Goal: Check status: Check status

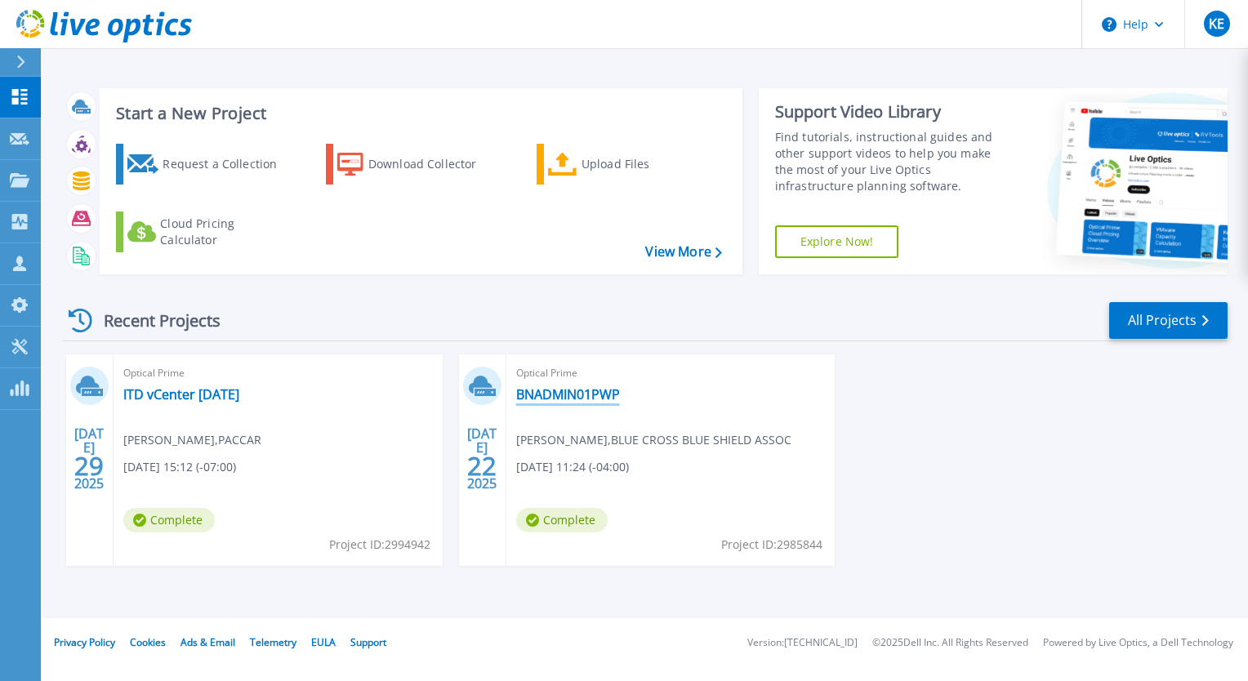
click at [563, 398] on link "BNADMIN01PWP" at bounding box center [568, 394] width 104 height 16
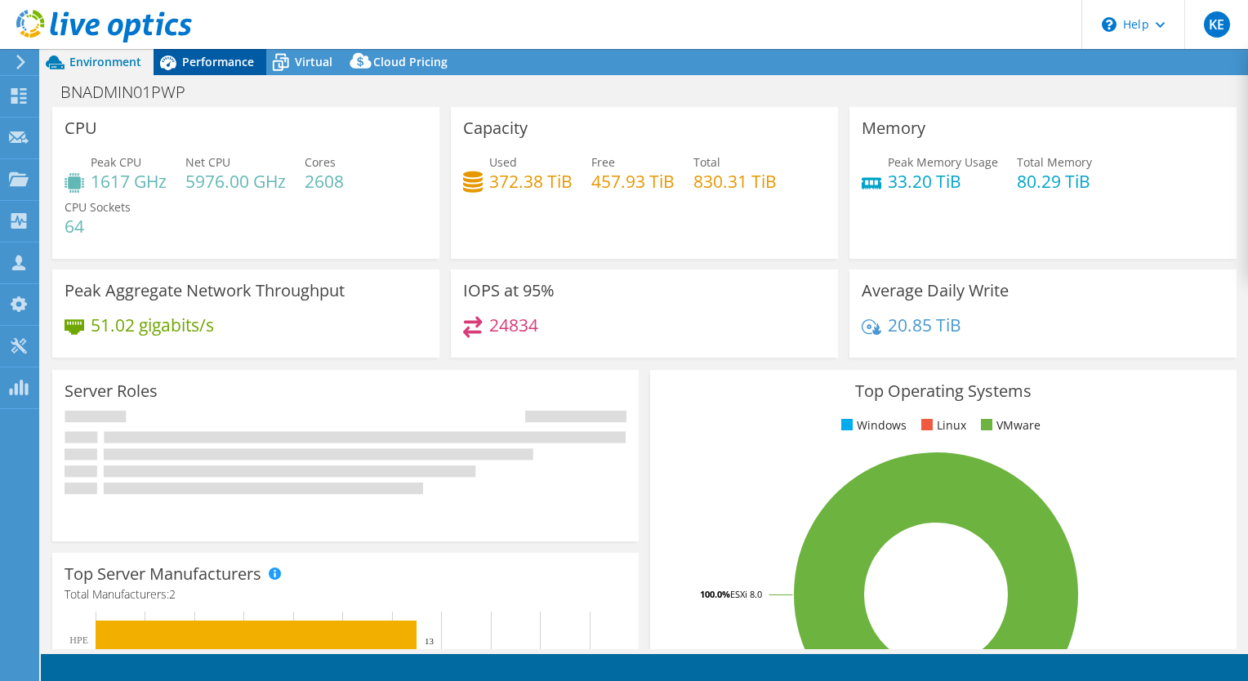
click at [207, 60] on span "Performance" at bounding box center [218, 62] width 72 height 16
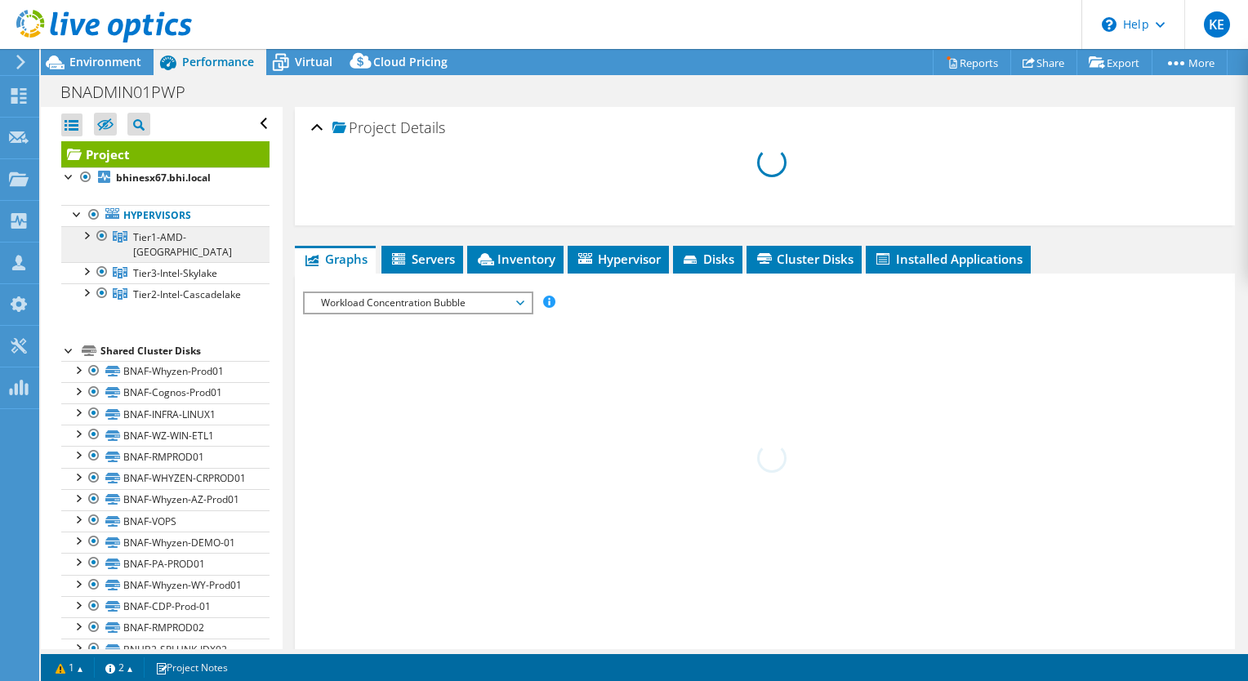
select select "USD"
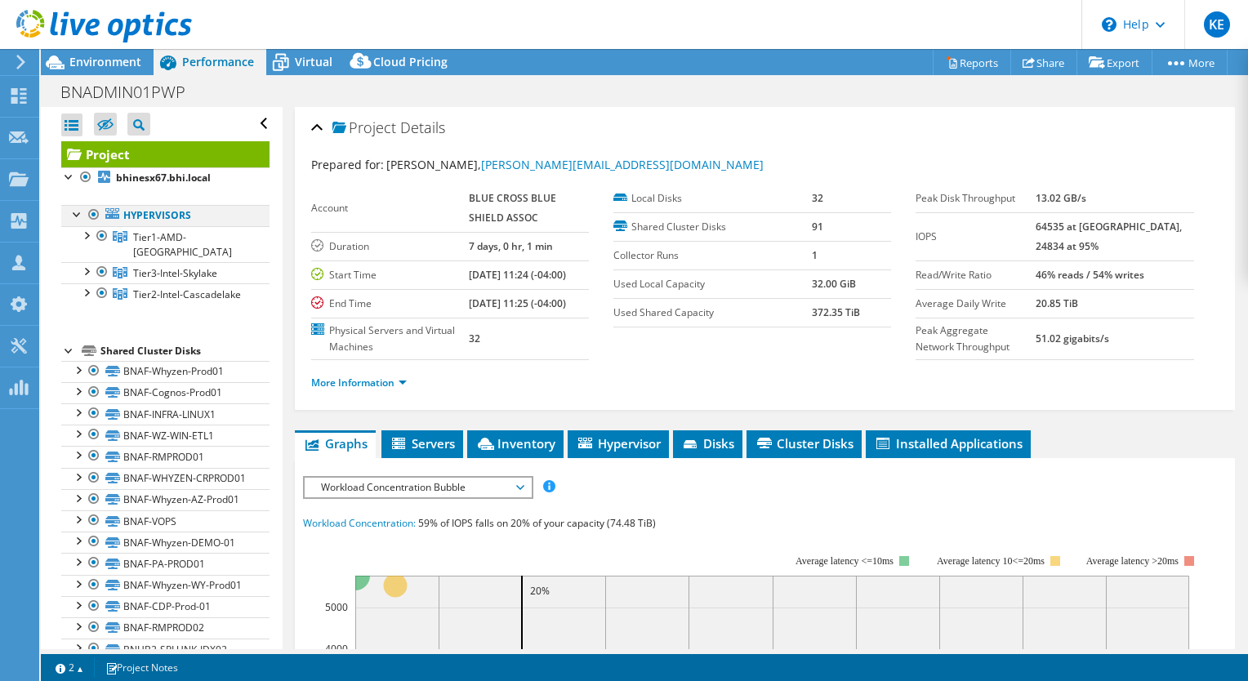
click at [93, 214] on div at bounding box center [94, 215] width 16 height 20
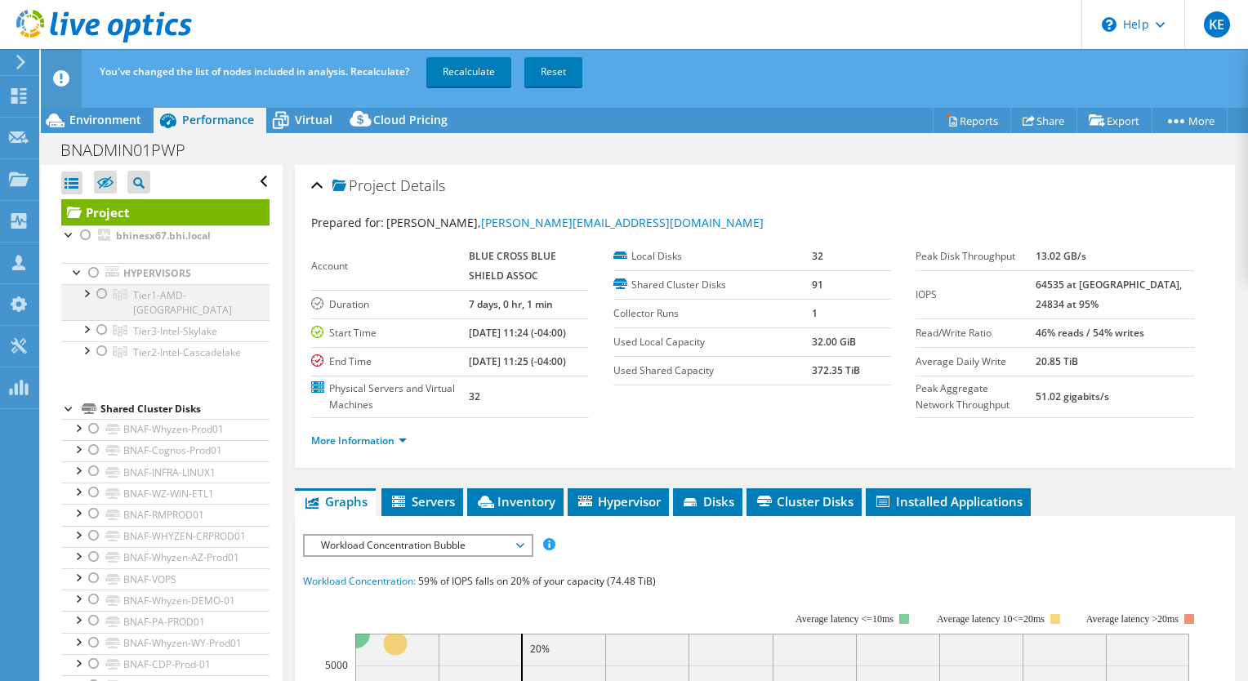
click at [101, 292] on div at bounding box center [102, 294] width 16 height 20
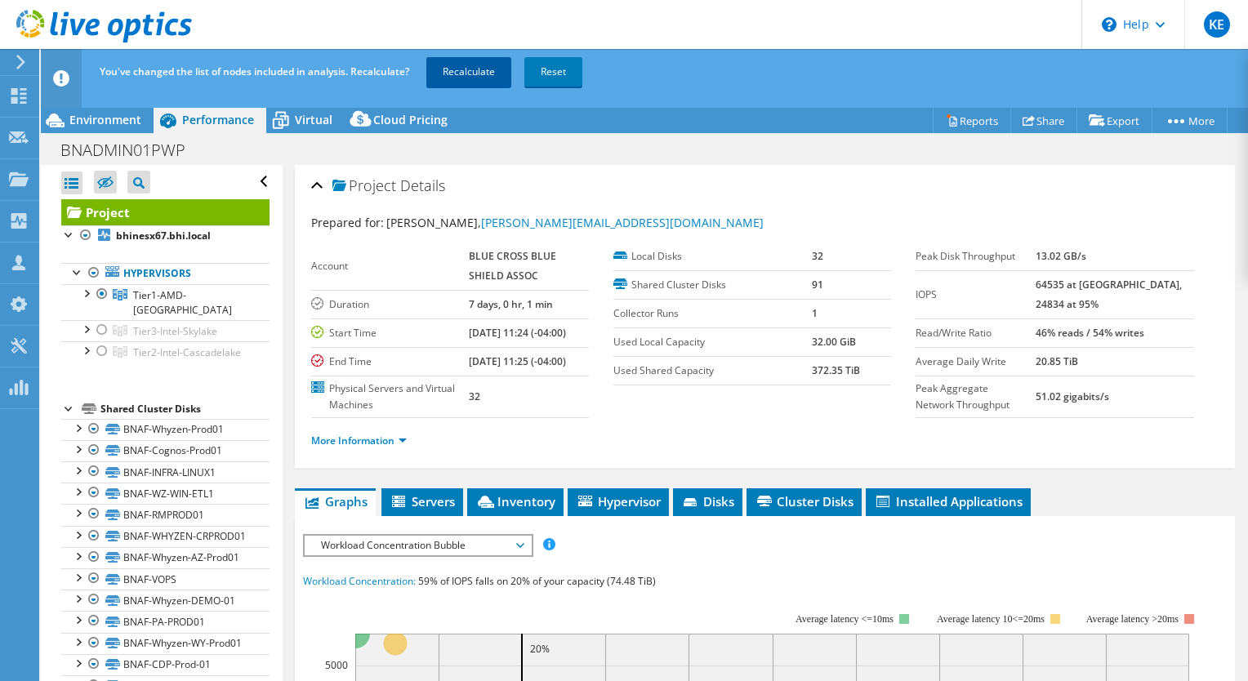
click at [497, 74] on link "Recalculate" at bounding box center [468, 71] width 85 height 29
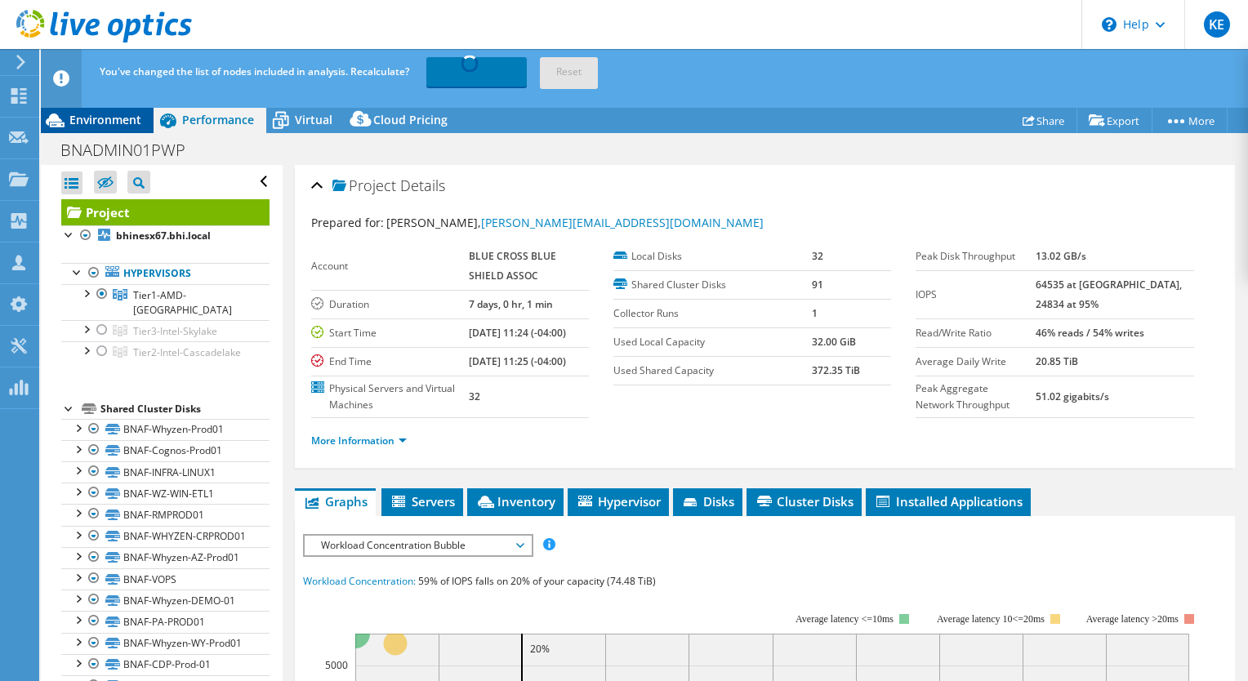
click at [105, 116] on span "Environment" at bounding box center [105, 120] width 72 height 16
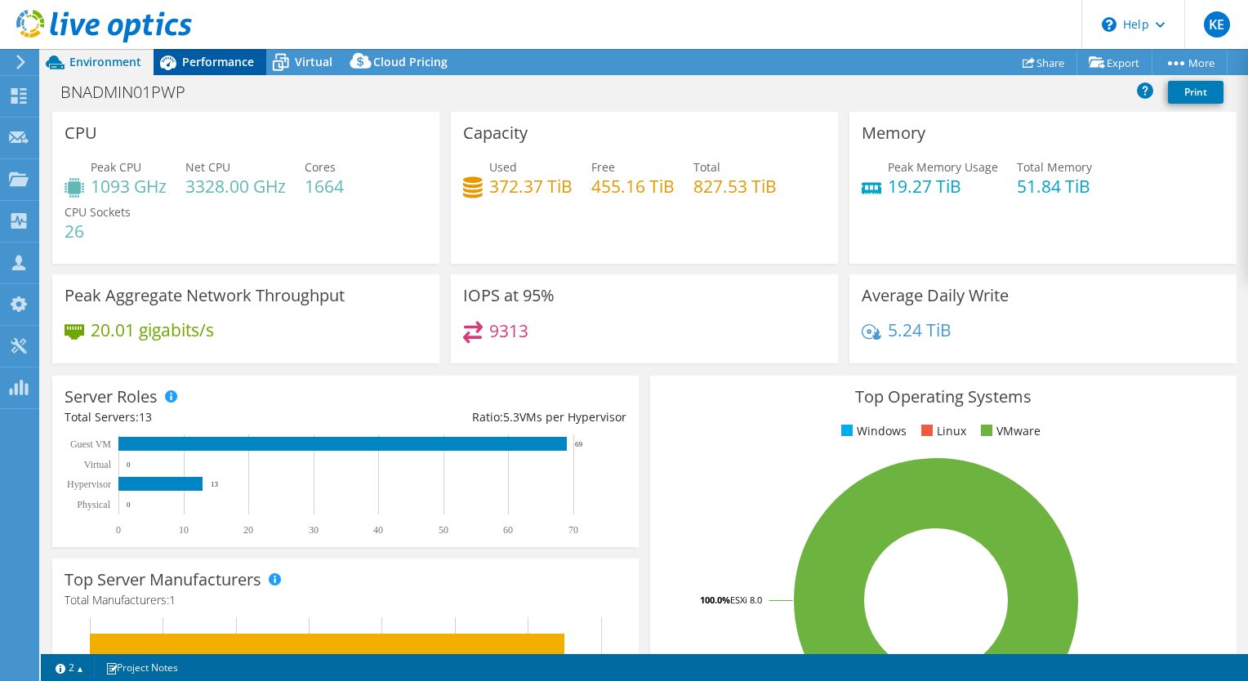
click at [225, 65] on span "Performance" at bounding box center [218, 62] width 72 height 16
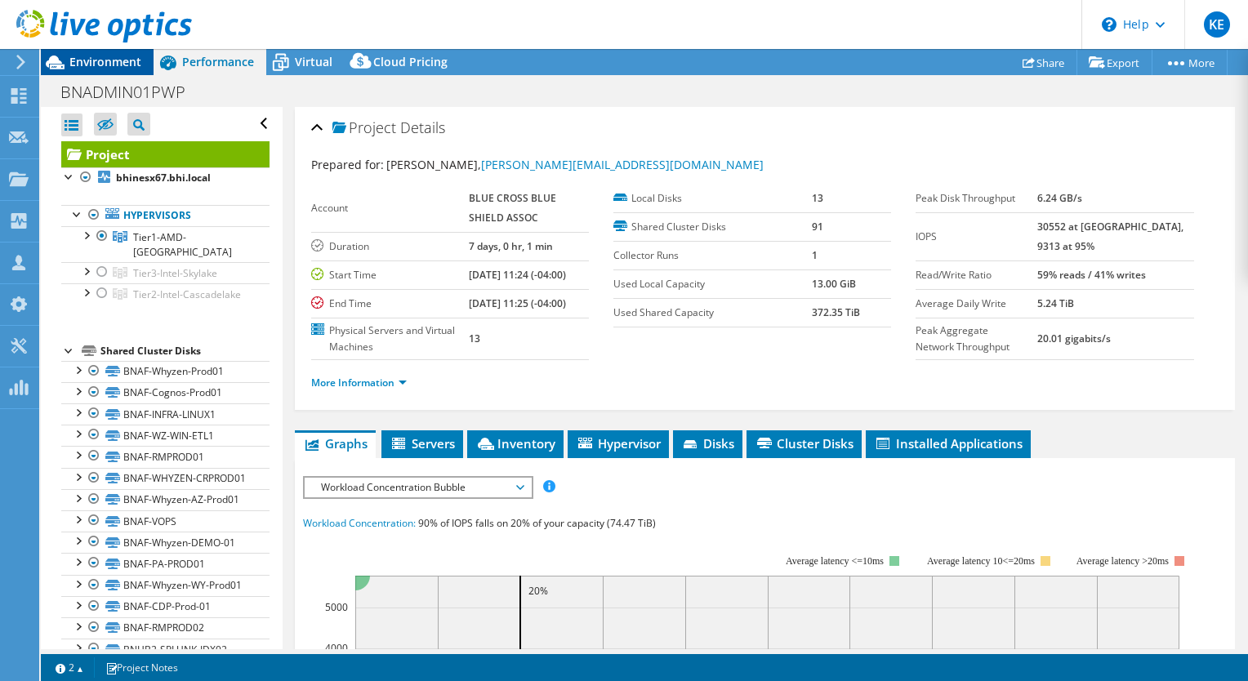
click at [101, 64] on span "Environment" at bounding box center [105, 62] width 72 height 16
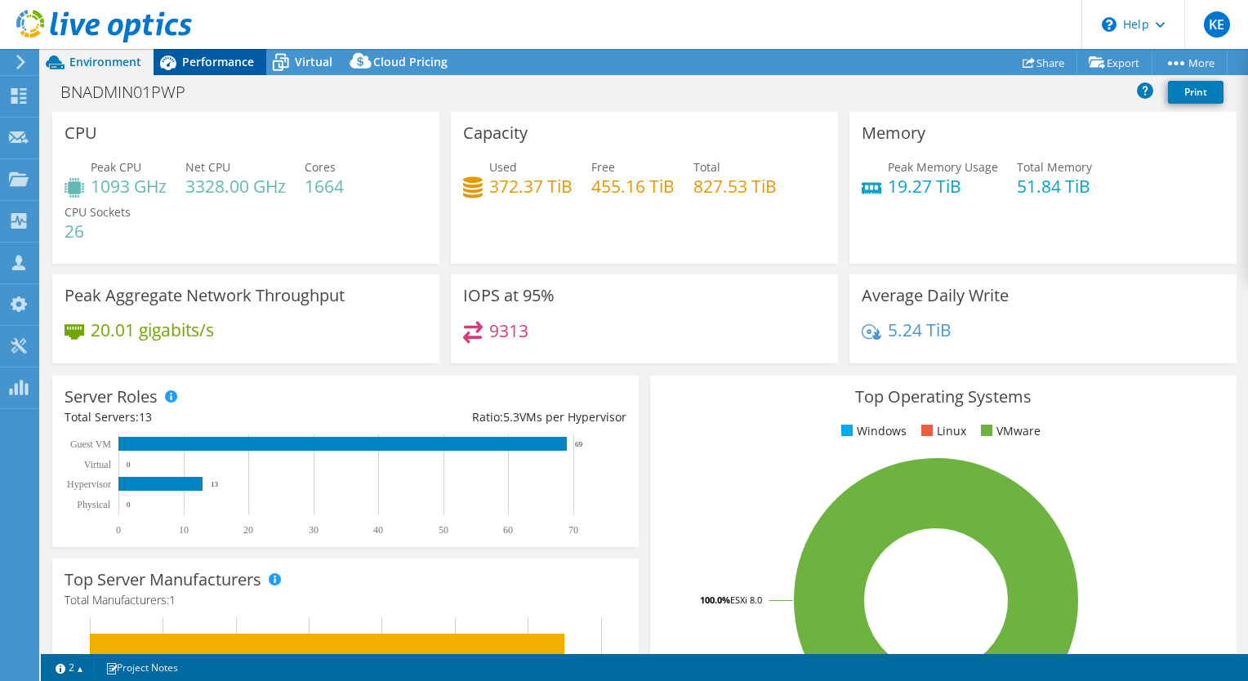
click at [235, 65] on span "Performance" at bounding box center [218, 62] width 72 height 16
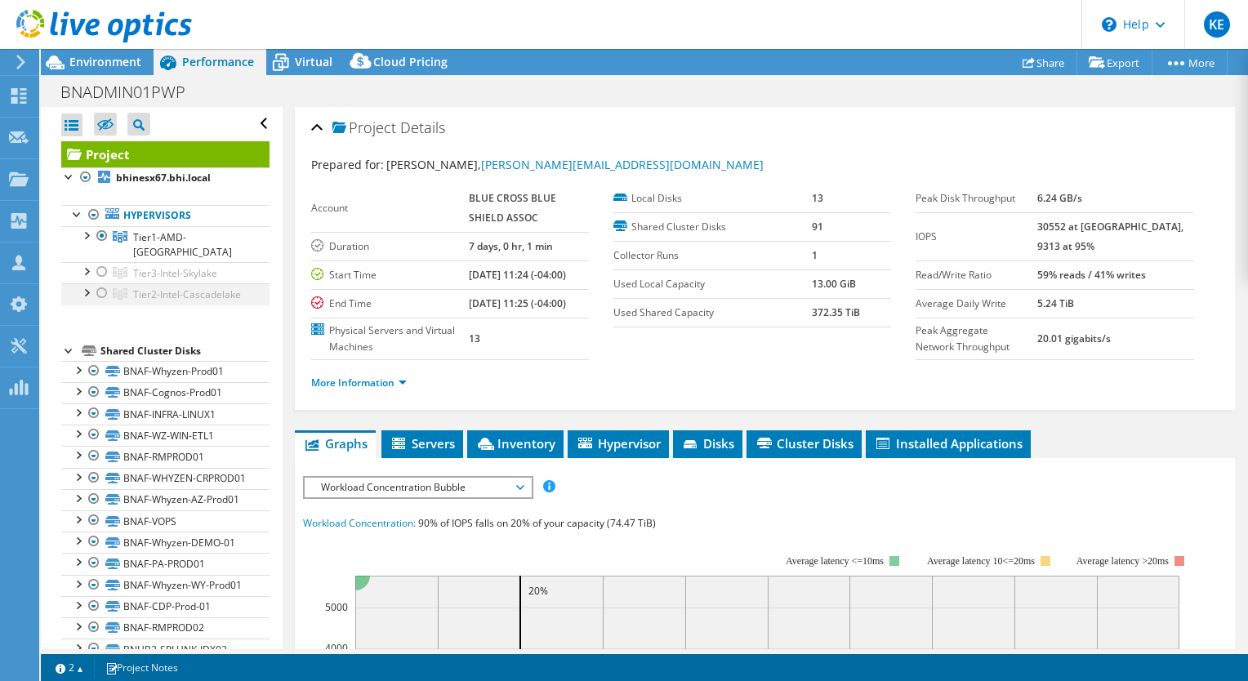
drag, startPoint x: 100, startPoint y: 234, endPoint x: 101, endPoint y: 275, distance: 41.7
click at [100, 234] on div at bounding box center [102, 236] width 16 height 20
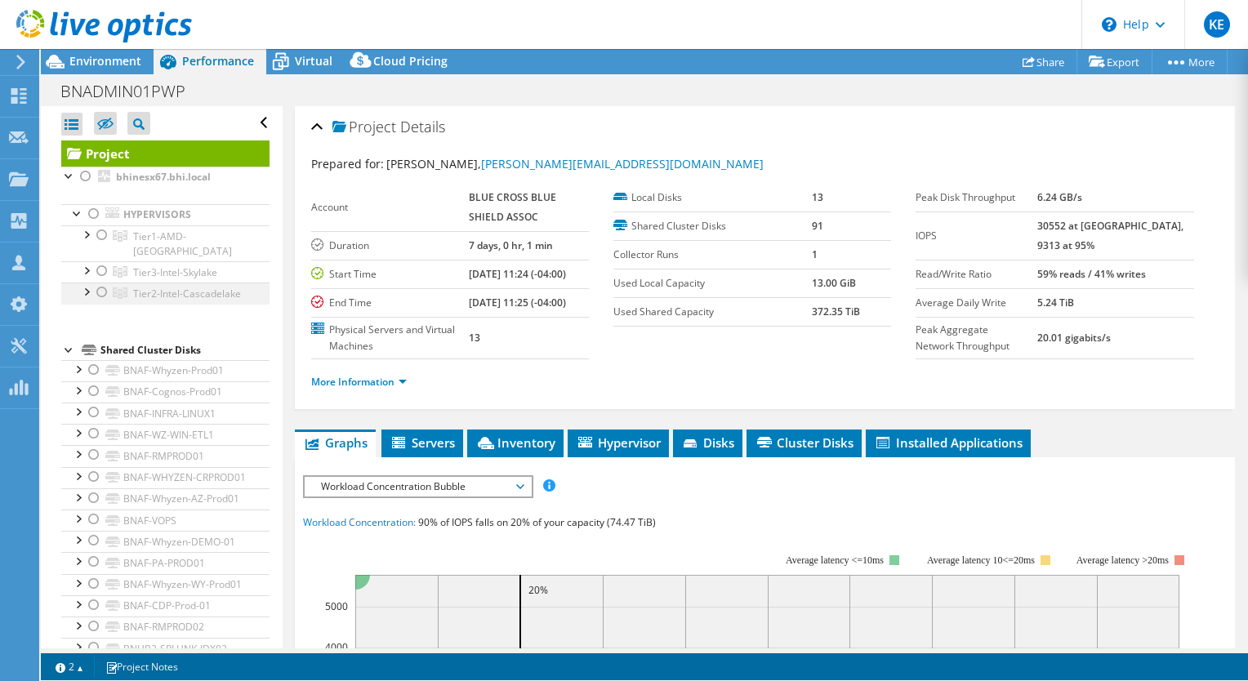
click at [101, 275] on ul "Tier1-AMD-[GEOGRAPHIC_DATA] bhinesx67.bhi.local BNAF-Whyzen-Prod01" at bounding box center [165, 264] width 208 height 79
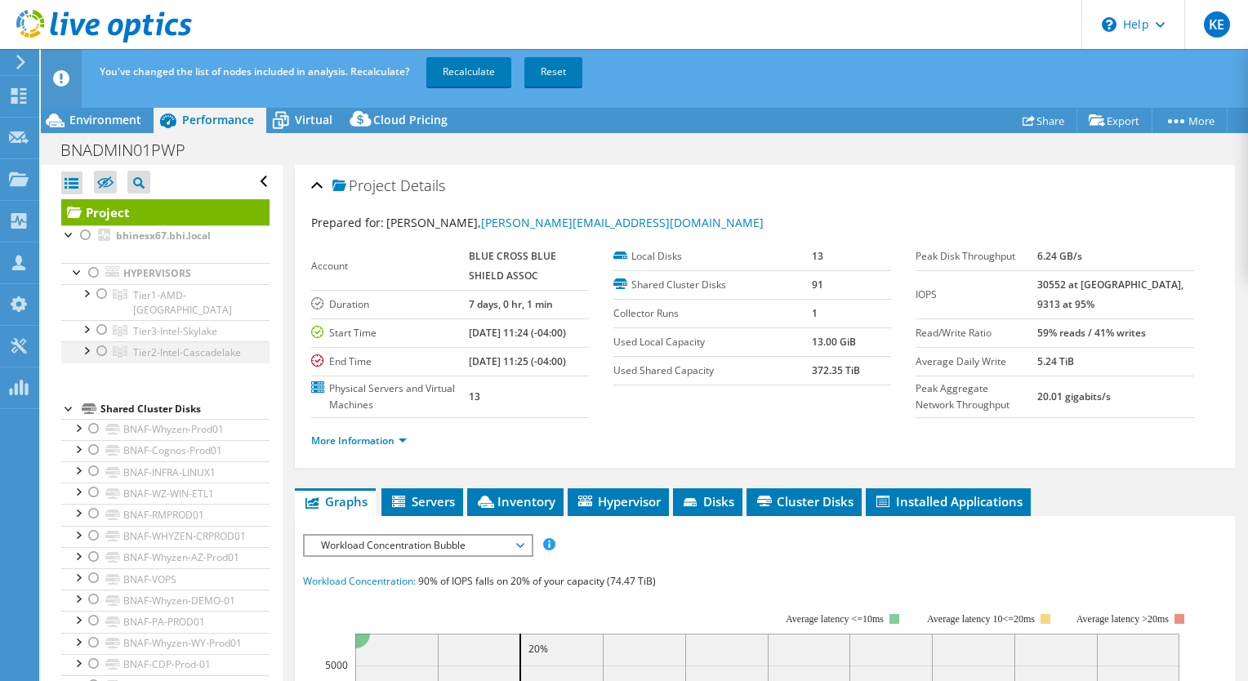
click at [101, 341] on div at bounding box center [102, 351] width 16 height 20
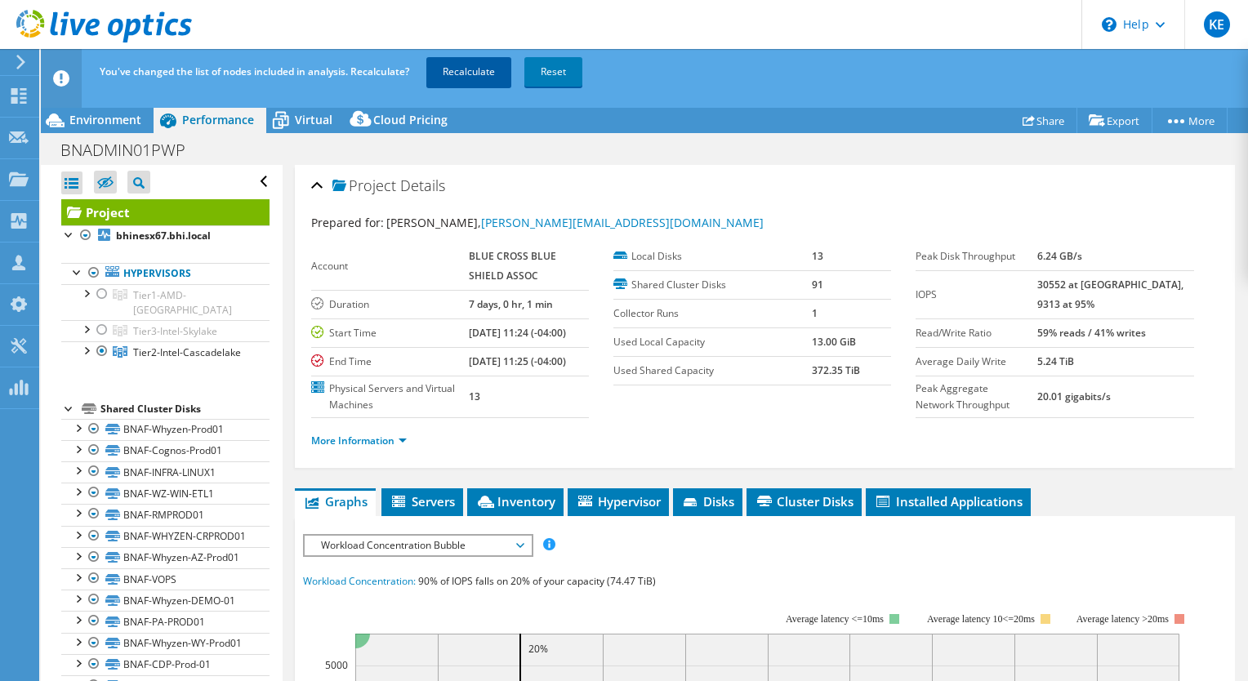
click at [464, 61] on link "Recalculate" at bounding box center [468, 71] width 85 height 29
click at [106, 122] on span "Environment" at bounding box center [105, 120] width 72 height 16
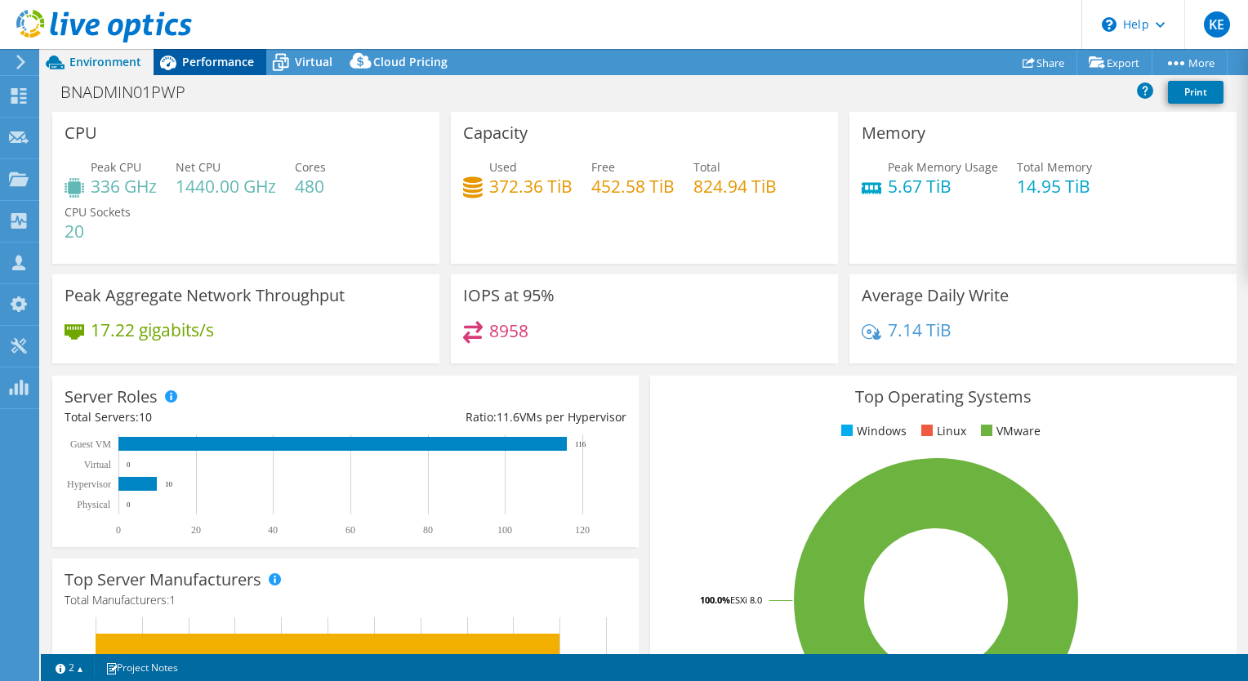
click at [238, 70] on div "Performance" at bounding box center [210, 62] width 113 height 26
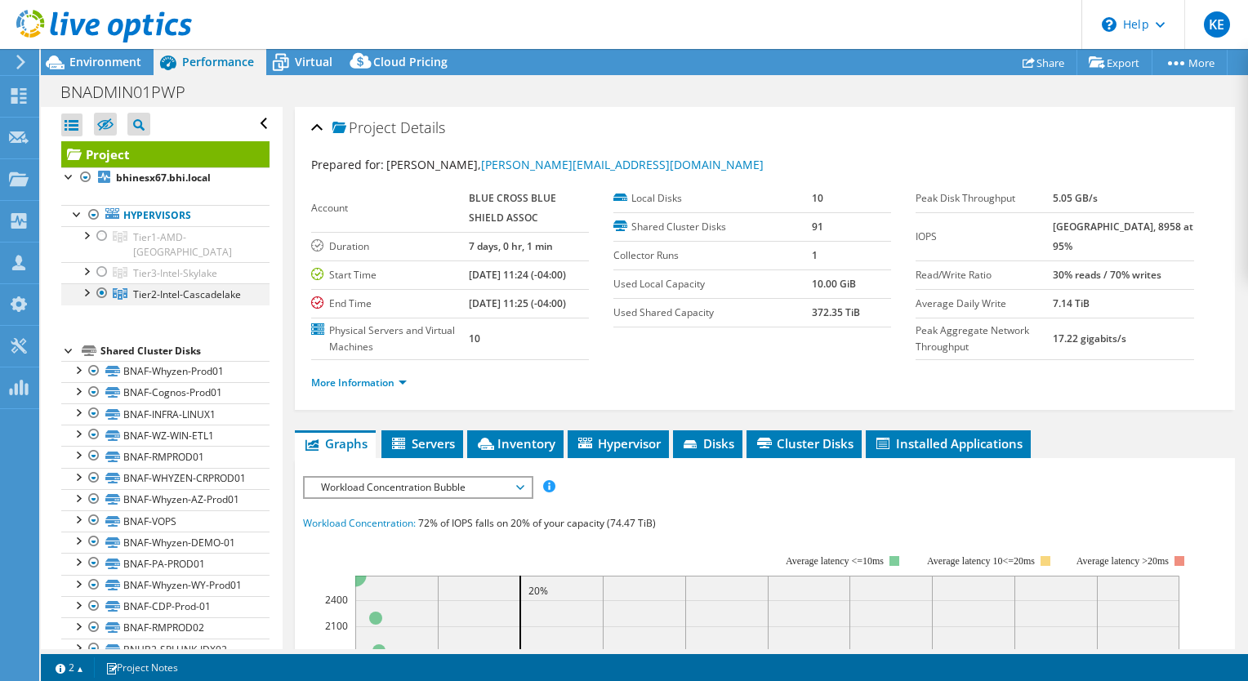
click at [101, 283] on div at bounding box center [102, 293] width 16 height 20
click at [101, 262] on div at bounding box center [102, 272] width 16 height 20
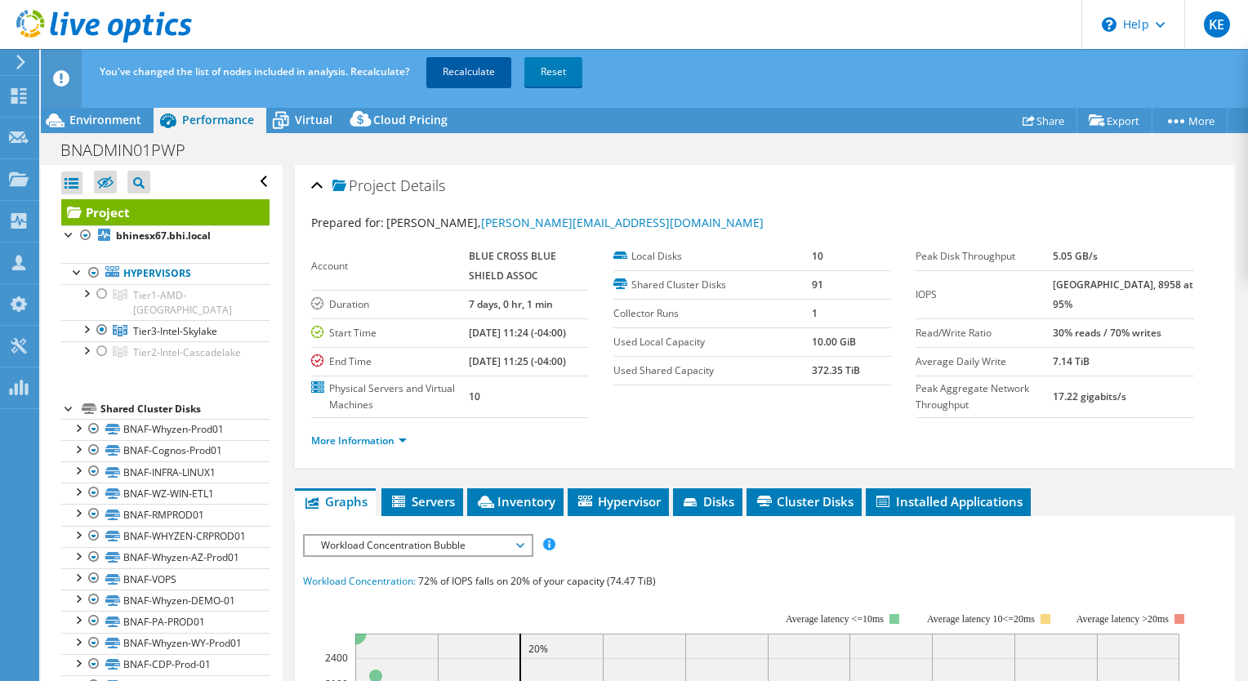
click at [456, 74] on link "Recalculate" at bounding box center [468, 71] width 85 height 29
click at [127, 126] on span "Environment" at bounding box center [105, 120] width 72 height 16
